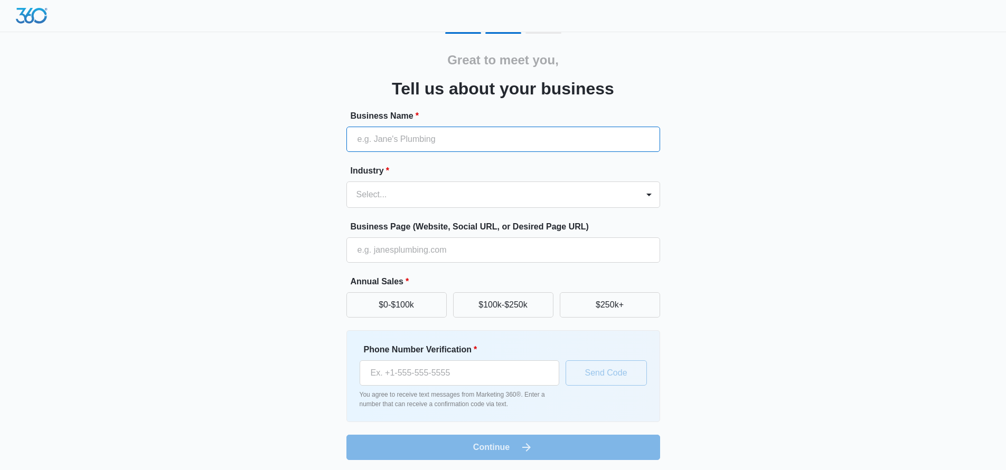
click at [566, 133] on input "Business Name *" at bounding box center [503, 139] width 314 height 25
type input "[PERSON_NAME]'d Baits"
click at [545, 206] on div "Select..." at bounding box center [492, 194] width 291 height 25
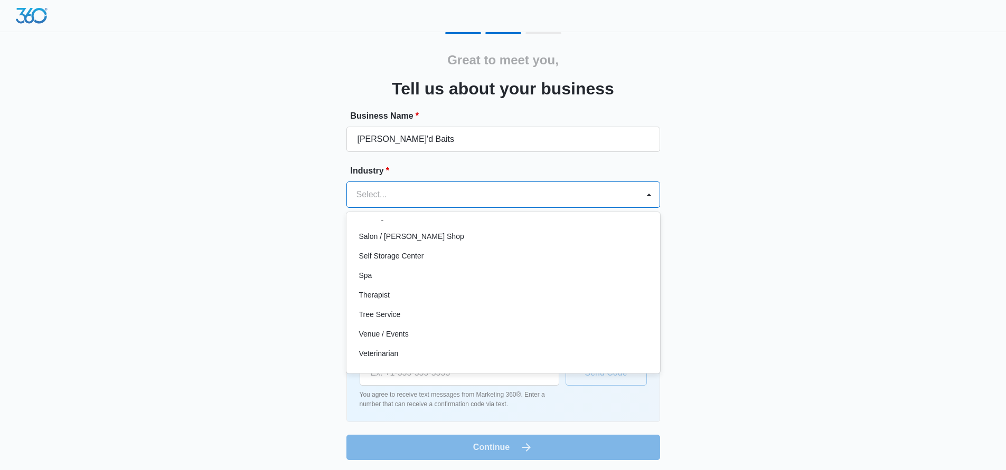
scroll to position [817, 0]
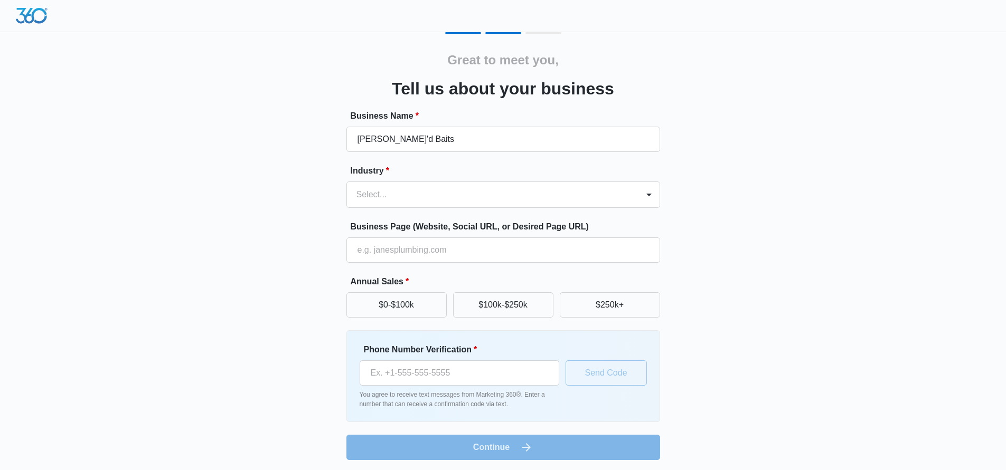
click at [779, 281] on div "Great to meet you, Tell us about your business Business Name * Jack'd Baits Ind…" at bounding box center [503, 246] width 634 height 428
click at [535, 262] on input "Business Page (Website, Social URL, or Desired Page URL)" at bounding box center [503, 250] width 314 height 25
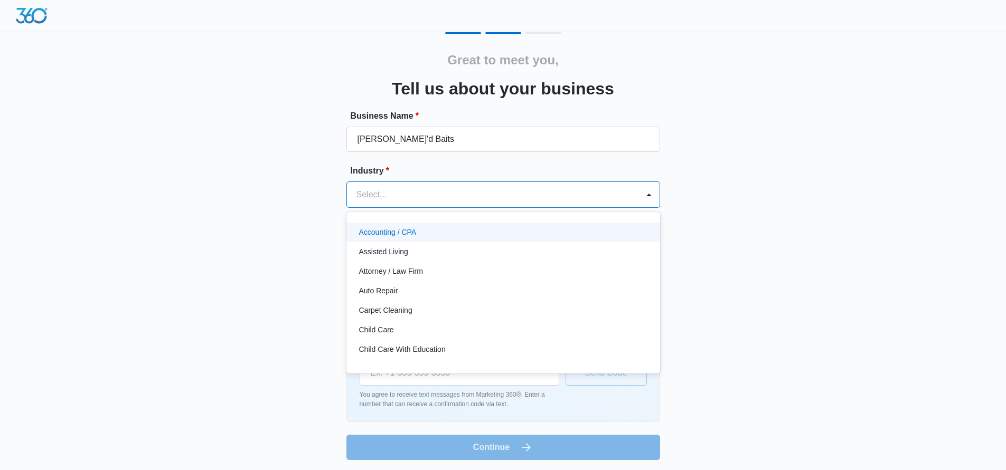
click at [557, 192] on div at bounding box center [490, 194] width 268 height 15
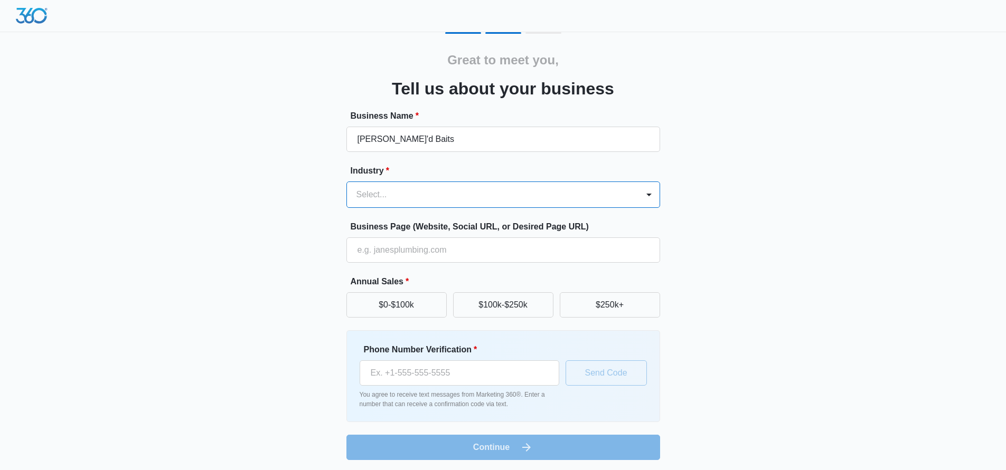
click at [531, 206] on div "Select..." at bounding box center [492, 194] width 291 height 25
type input "bait making"
click at [831, 336] on div "Great to meet you, Tell us about your business Business Name * Jack'd Baits Ind…" at bounding box center [503, 236] width 1006 height 473
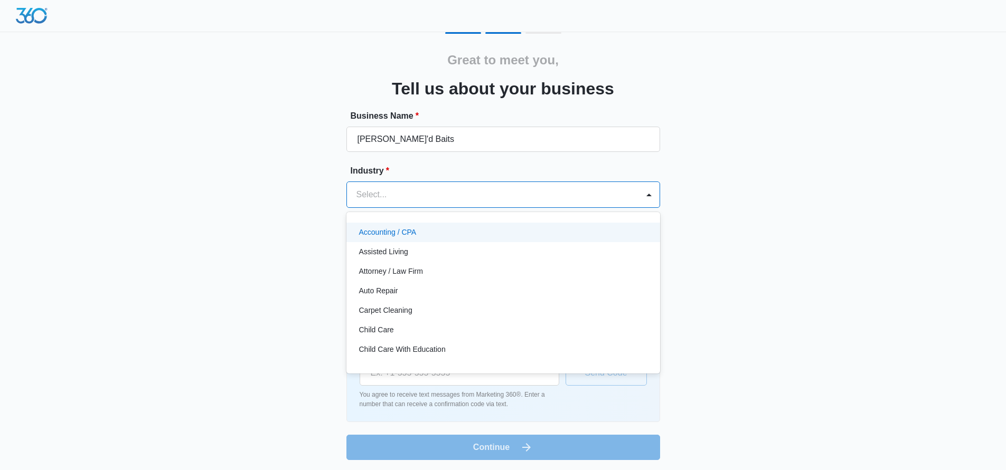
click at [625, 183] on div "Select..." at bounding box center [492, 194] width 291 height 25
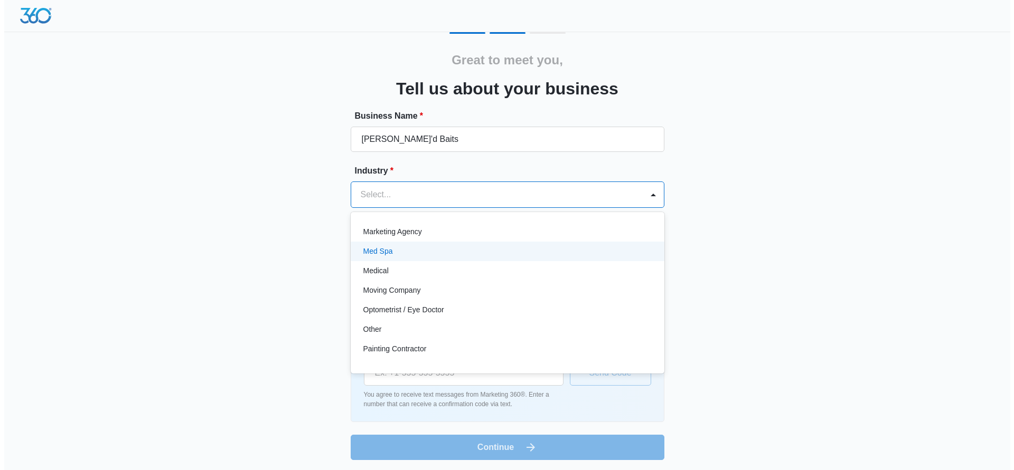
scroll to position [581, 0]
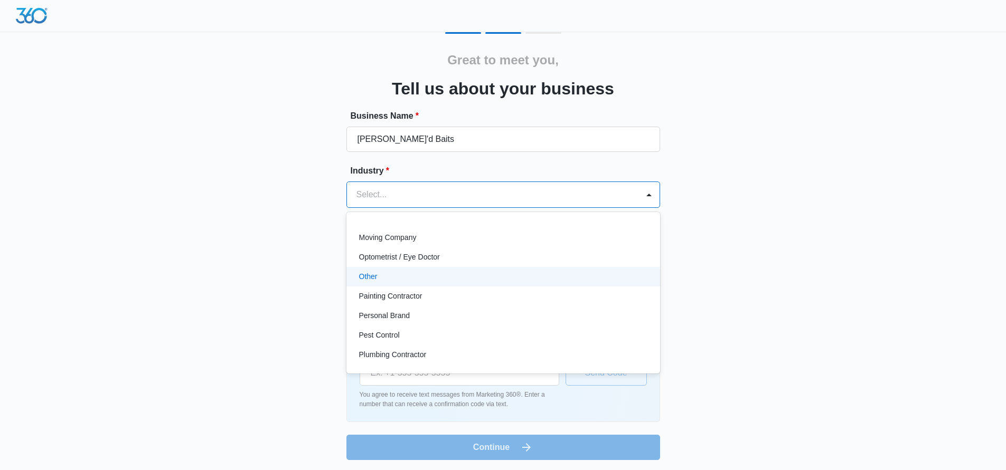
click at [516, 277] on div "Other" at bounding box center [502, 276] width 286 height 11
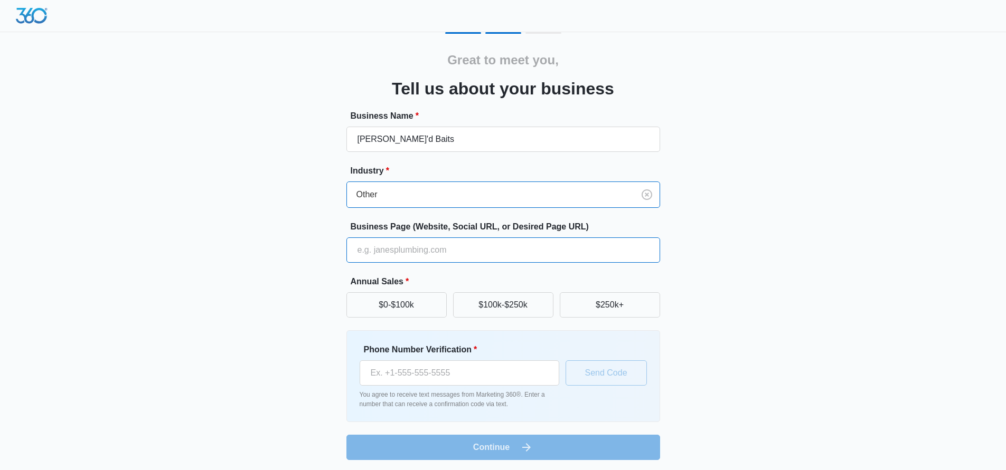
click at [503, 253] on input "Business Page (Website, Social URL, or Desired Page URL)" at bounding box center [503, 250] width 314 height 25
paste input "https://jackdbaits.myshopify.com/"
type input "https://jackdbaits.myshopify.com/"
click at [424, 299] on button "$0-$100k" at bounding box center [396, 305] width 100 height 25
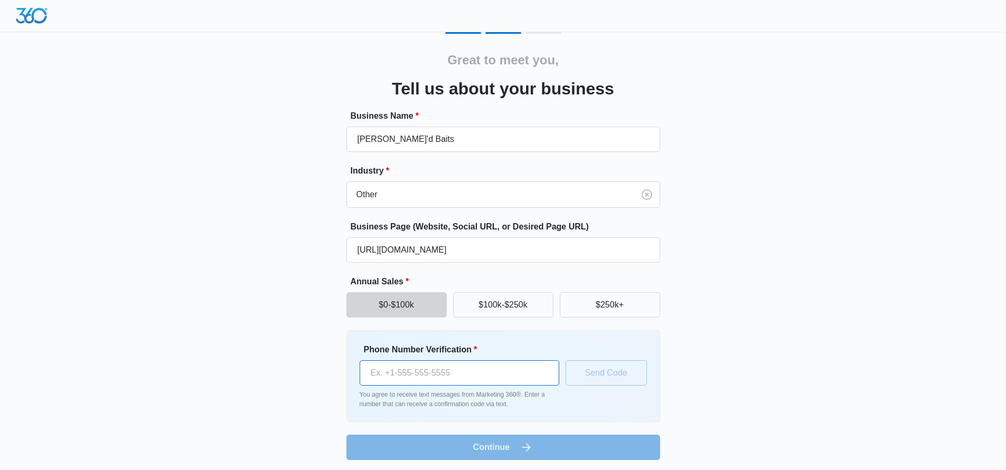
click at [525, 374] on input "Phone Number Verification *" at bounding box center [460, 373] width 200 height 25
type input "(904) 466-4389"
click at [579, 378] on button "Send Code" at bounding box center [605, 373] width 81 height 25
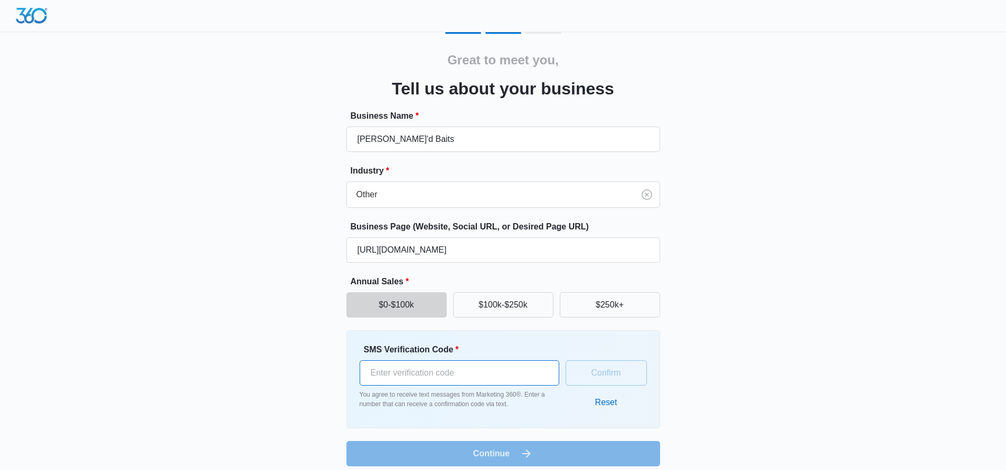
click at [521, 371] on input "SMS Verification Code *" at bounding box center [460, 373] width 200 height 25
type input "434066"
click at [622, 378] on button "Confirm" at bounding box center [605, 373] width 81 height 25
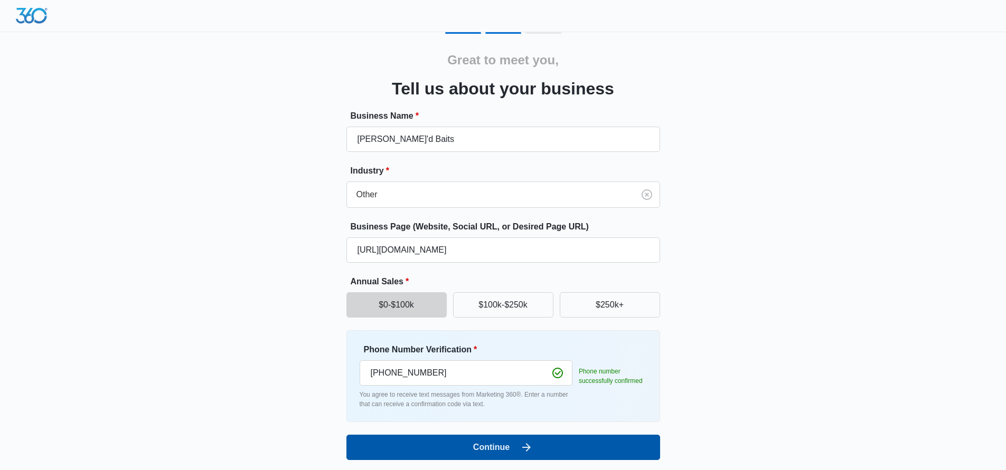
click at [618, 444] on button "Continue" at bounding box center [503, 447] width 314 height 25
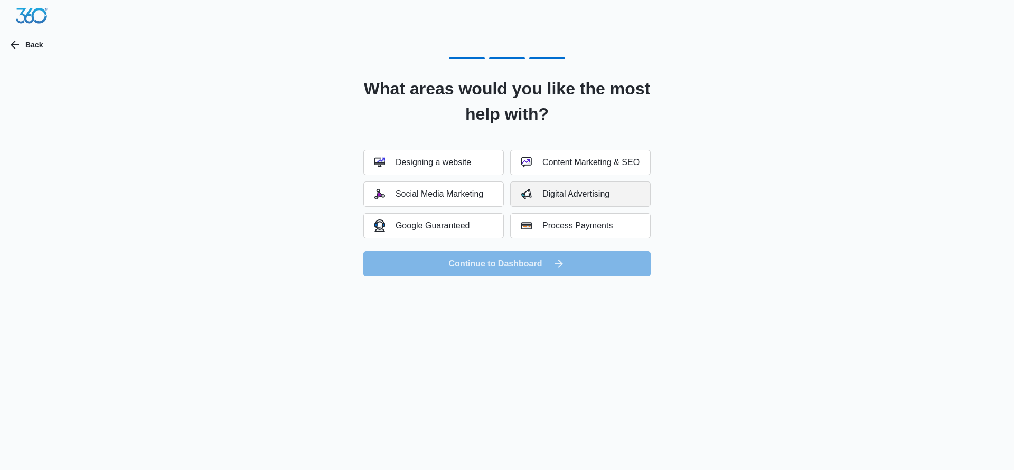
click at [551, 186] on button "Digital Advertising" at bounding box center [580, 194] width 140 height 25
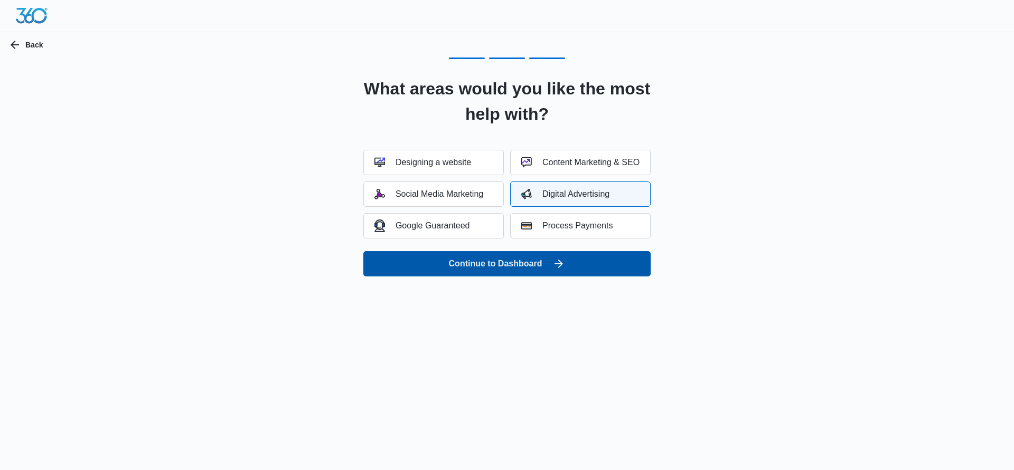
click at [548, 253] on button "Continue to Dashboard" at bounding box center [506, 263] width 287 height 25
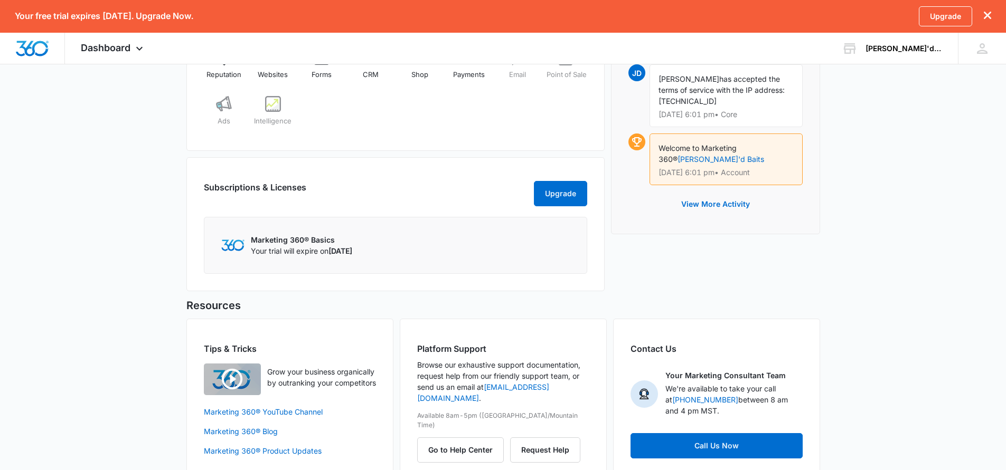
scroll to position [532, 0]
